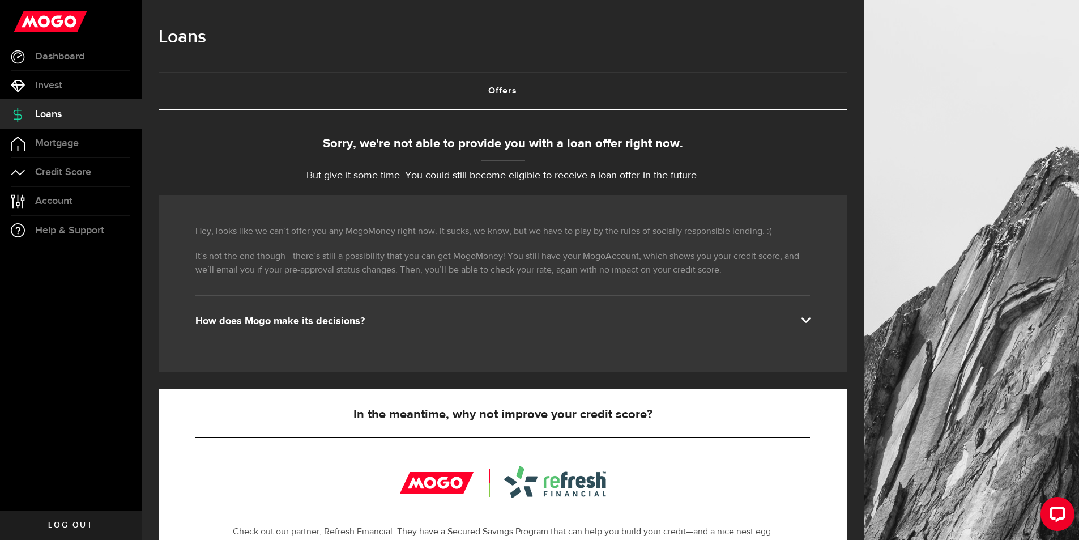
click at [509, 87] on link "Offers (requires attention)" at bounding box center [503, 91] width 688 height 36
click at [99, 164] on link "Credit Score" at bounding box center [71, 172] width 142 height 28
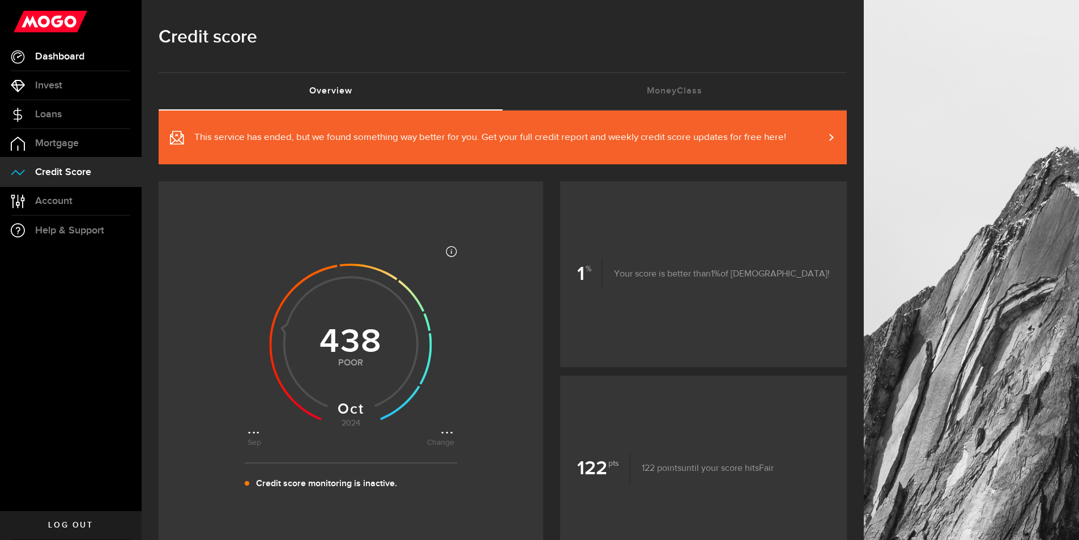
click at [71, 52] on span "Dashboard" at bounding box center [59, 57] width 49 height 10
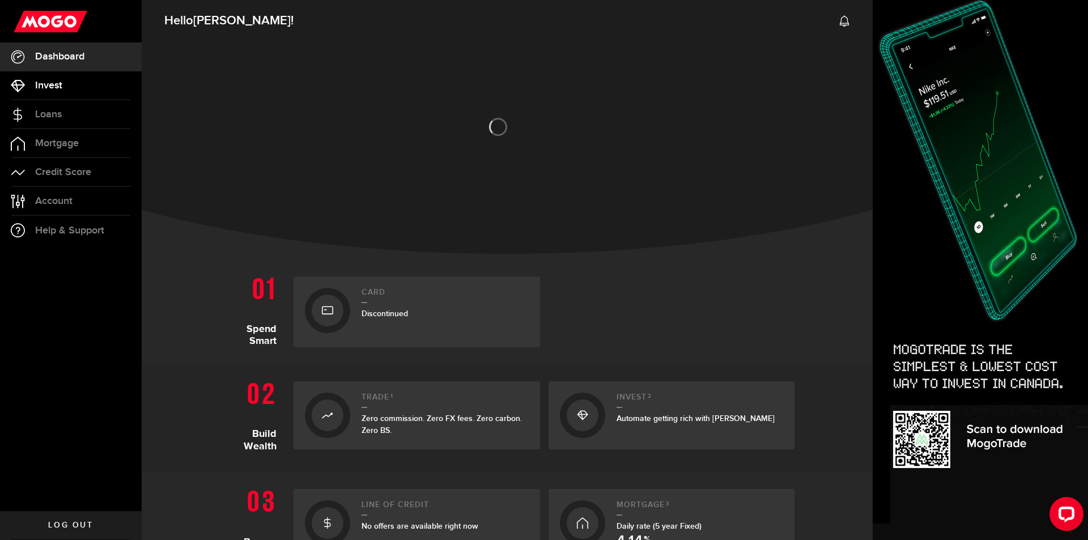
click at [56, 82] on span "Invest" at bounding box center [48, 85] width 27 height 10
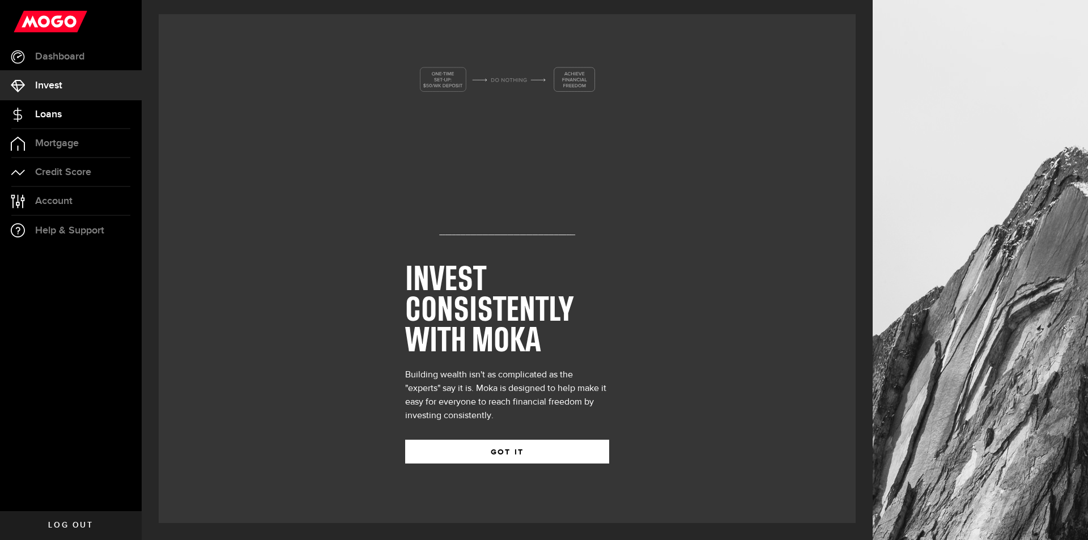
click at [62, 111] on span "Loans" at bounding box center [48, 114] width 27 height 10
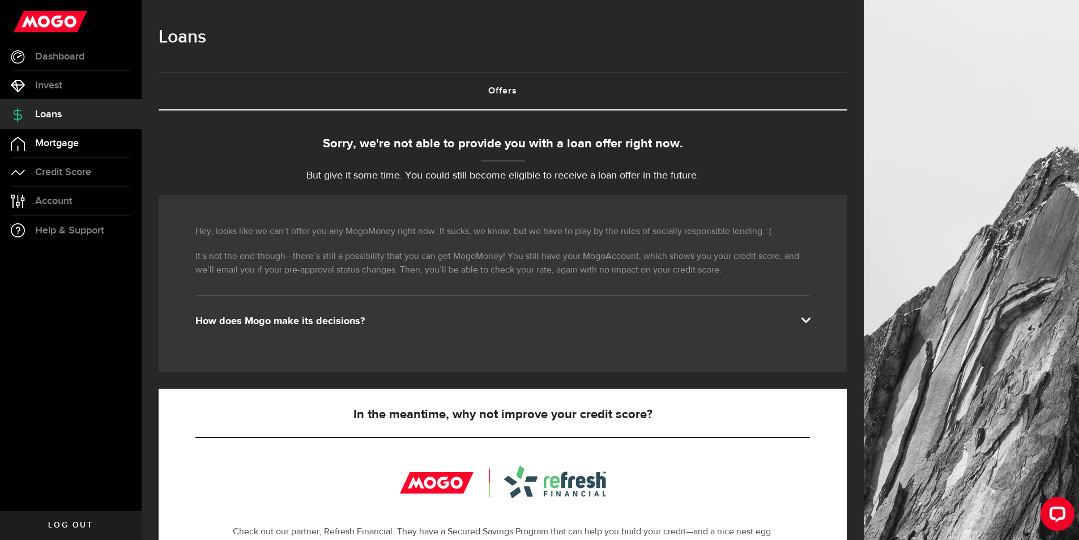
click at [75, 146] on span "Mortgage" at bounding box center [57, 143] width 44 height 10
